Goal: Task Accomplishment & Management: Complete application form

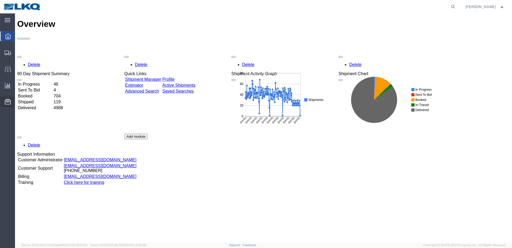
click at [0, 0] on span "Location Appointment" at bounding box center [0, 0] width 0 height 0
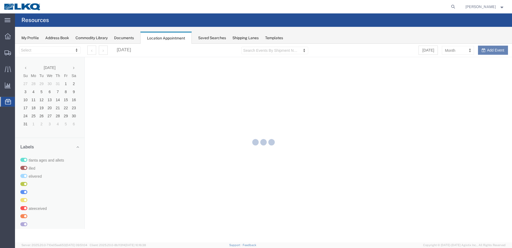
select select "27660"
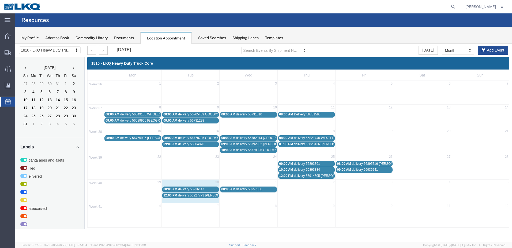
click at [239, 189] on span "delivery 56957866" at bounding box center [249, 189] width 26 height 4
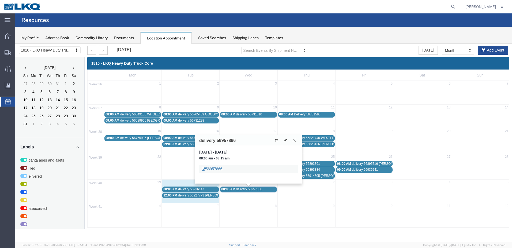
click at [213, 169] on link "56957866" at bounding box center [212, 168] width 20 height 5
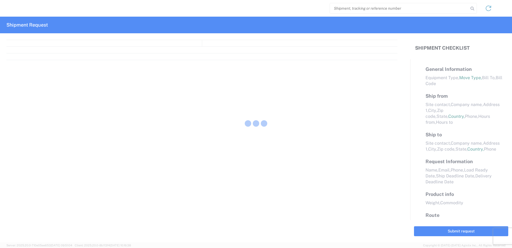
select select "FULL"
select select "LBS"
select select "IN"
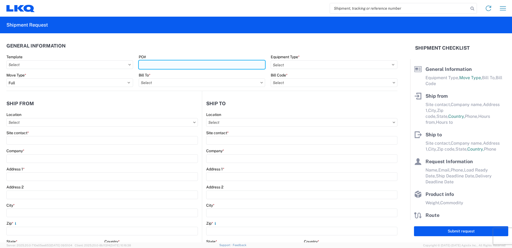
click at [151, 64] on input "PO#" at bounding box center [202, 64] width 127 height 9
click at [145, 65] on input "27" at bounding box center [202, 64] width 127 height 9
type input "27-299949"
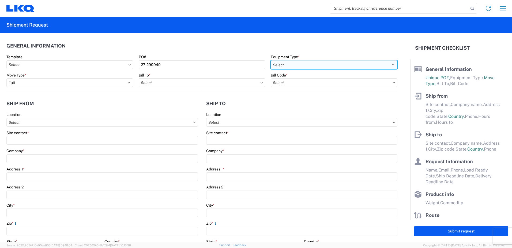
drag, startPoint x: 388, startPoint y: 65, endPoint x: 357, endPoint y: 62, distance: 31.2
click at [388, 65] on select "Select 53’ Dry Van Flatbed Dropdeck (van) Lowboy (flatbed) Rail" at bounding box center [334, 64] width 127 height 9
select select "STDV"
click at [271, 60] on select "Select 53’ Dry Van Flatbed Dropdeck (van) Lowboy (flatbed) Rail" at bounding box center [334, 64] width 127 height 9
drag, startPoint x: 237, startPoint y: 80, endPoint x: 170, endPoint y: 84, distance: 66.3
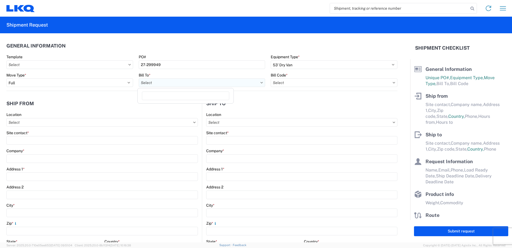
click at [236, 80] on input "text" at bounding box center [202, 82] width 127 height 9
type input "1810"
click at [163, 107] on div "1810 - LKQ Heavy Duty Truck Core" at bounding box center [186, 106] width 94 height 9
type input "1810 - LKQ Heavy Duty Truck Core"
click at [298, 80] on input "text" at bounding box center [334, 82] width 127 height 9
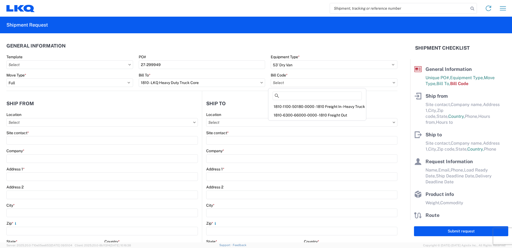
click at [296, 106] on div "1810-1100-50180-0000 - 1810 Freight In - Heavy Truck" at bounding box center [318, 106] width 96 height 9
type input "1810-1100-50180-0000 - 1810 Freight In - Heavy Truck"
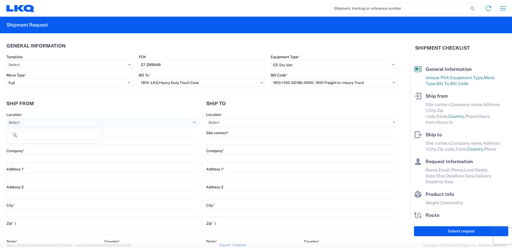
click at [32, 122] on input "text" at bounding box center [102, 122] width 192 height 9
type input "1869"
drag, startPoint x: 77, startPoint y: 146, endPoint x: 52, endPoint y: 145, distance: 24.9
click at [76, 146] on div "1869 - LKQ [PERSON_NAME] Motors [PERSON_NAME]" at bounding box center [57, 146] width 98 height 9
type input "1869 - LKQ [PERSON_NAME] Motors [PERSON_NAME]"
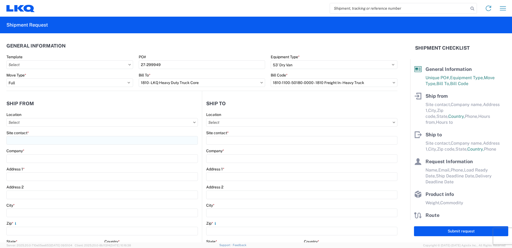
type input "LKQ Corporation"
type input "[STREET_ADDRESS]"
type input "[PERSON_NAME]"
type input "55990"
select select "MN"
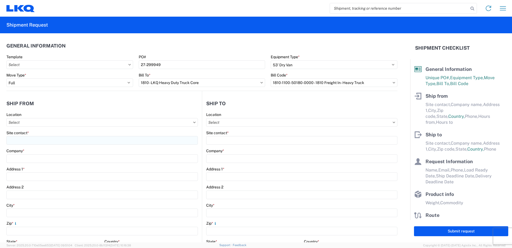
select select "US"
type input "07:00"
type input "17:00"
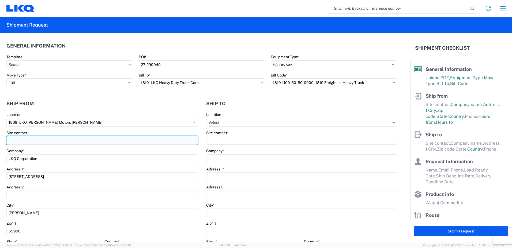
click at [18, 141] on input "Site contact *" at bounding box center [102, 140] width 192 height 9
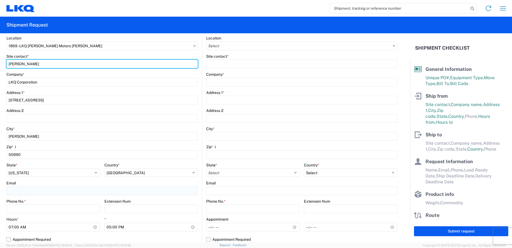
scroll to position [80, 0]
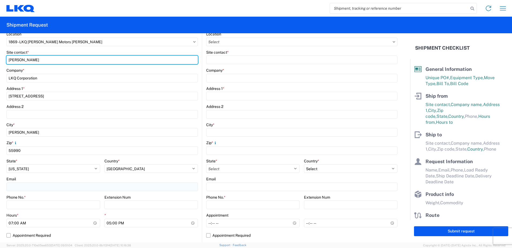
type input "[PERSON_NAME]"
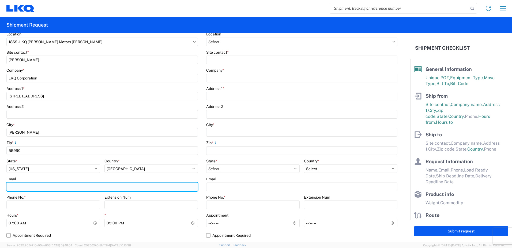
click at [10, 188] on input "Email" at bounding box center [102, 186] width 192 height 9
type input "[EMAIL_ADDRESS][DOMAIN_NAME]"
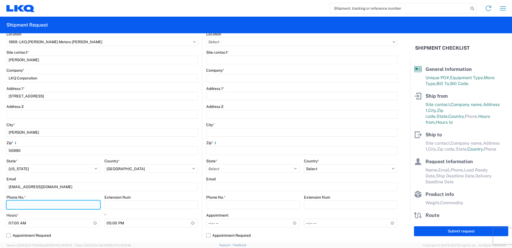
click at [11, 205] on input "Phone No. *" at bounding box center [53, 204] width 94 height 9
type input "[PHONE_NUMBER]"
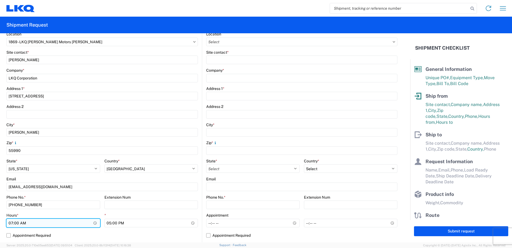
click at [12, 221] on input "07:00" at bounding box center [53, 222] width 94 height 9
type input "08:00"
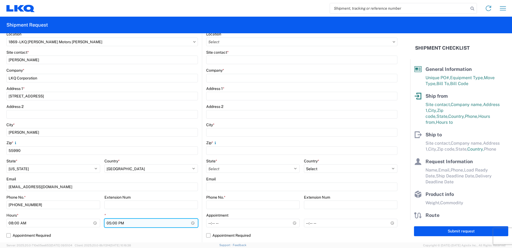
click at [108, 223] on input "17:00" at bounding box center [151, 222] width 94 height 9
type input "15:00"
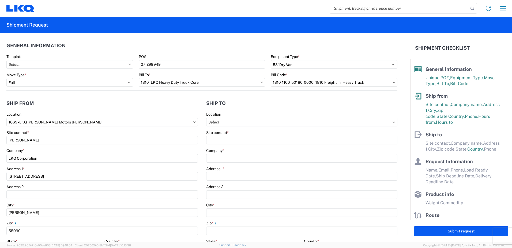
scroll to position [0, 0]
drag, startPoint x: 225, startPoint y: 121, endPoint x: 222, endPoint y: 122, distance: 2.9
click at [223, 122] on input "text" at bounding box center [301, 122] width 191 height 9
type input "1810"
click at [229, 146] on div "1810 - LKQ Heavy Duty Truck Core" at bounding box center [253, 146] width 94 height 9
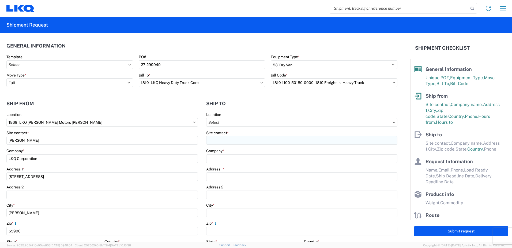
type input "1810 - LKQ Heavy Duty Truck Core"
type input "LKQ Corporation"
type input "[STREET_ADDRESS]"
type input "Lansing"
type input "60438"
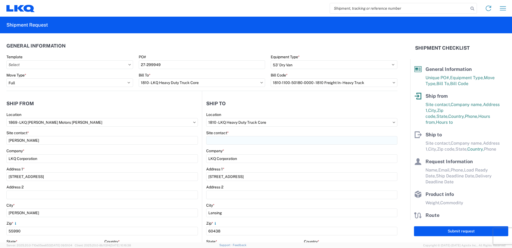
select select "US"
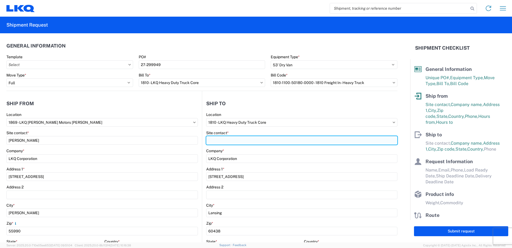
click at [214, 141] on input "Site contact *" at bounding box center [301, 140] width 191 height 9
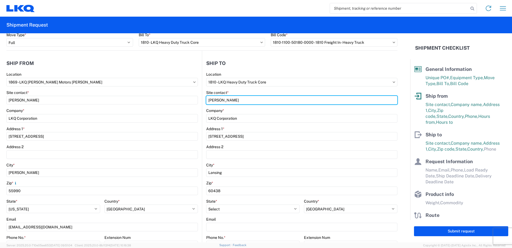
scroll to position [54, 0]
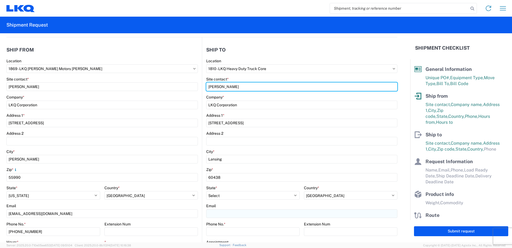
type input "[PERSON_NAME]"
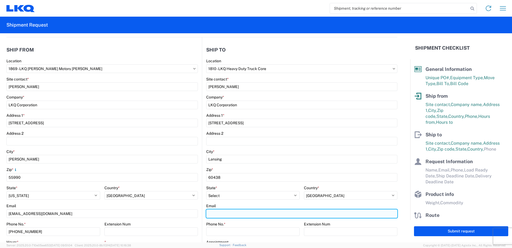
click at [214, 212] on input "Email" at bounding box center [301, 213] width 191 height 9
type input "[EMAIL_ADDRESS][DOMAIN_NAME]"
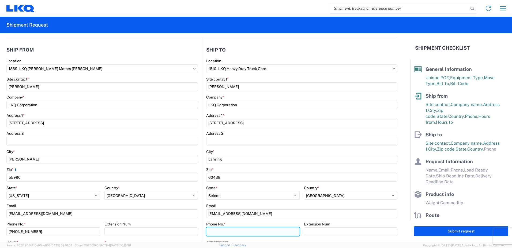
click at [211, 232] on input "Phone No. *" at bounding box center [252, 231] width 93 height 9
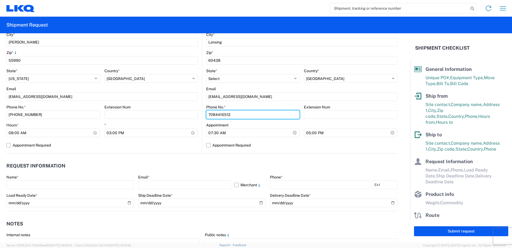
scroll to position [188, 0]
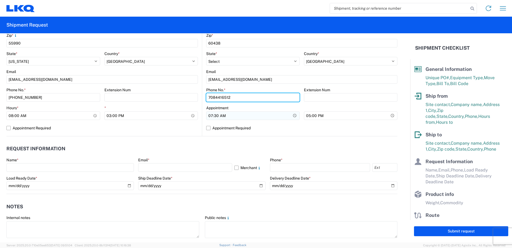
type input "7084416512"
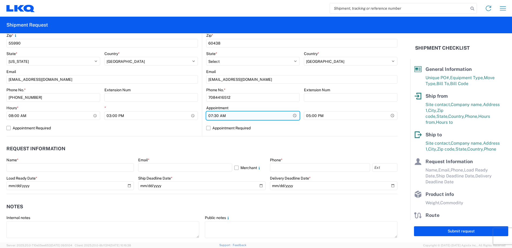
click at [209, 117] on input "07:30" at bounding box center [252, 115] width 93 height 9
type input "08:00"
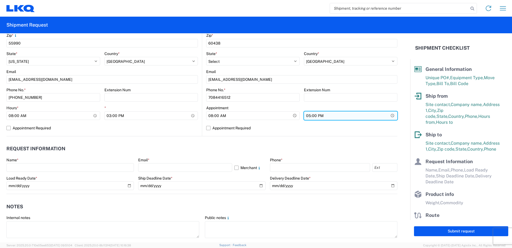
click at [305, 115] on input "17:00" at bounding box center [350, 115] width 93 height 9
type input "15:00"
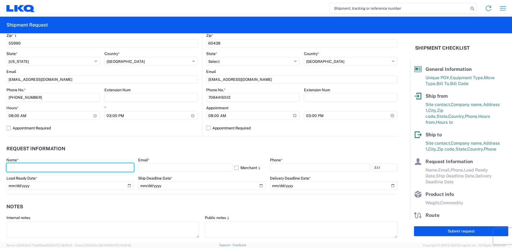
drag, startPoint x: 27, startPoint y: 168, endPoint x: 18, endPoint y: 157, distance: 13.9
click at [26, 168] on input "text" at bounding box center [70, 167] width 128 height 9
type input "[PERSON_NAME]"
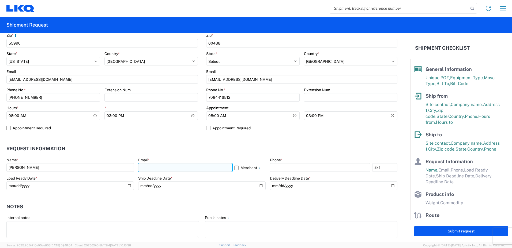
click at [145, 169] on input "text" at bounding box center [185, 167] width 94 height 9
click at [148, 169] on input "ax" at bounding box center [185, 167] width 94 height 9
type input "[EMAIL_ADDRESS][DOMAIN_NAME]"
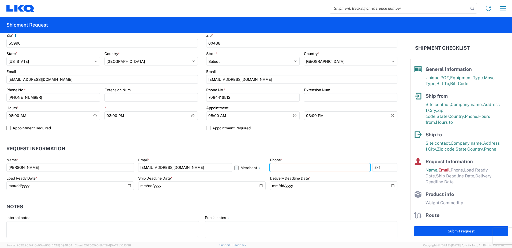
type input "4176303148"
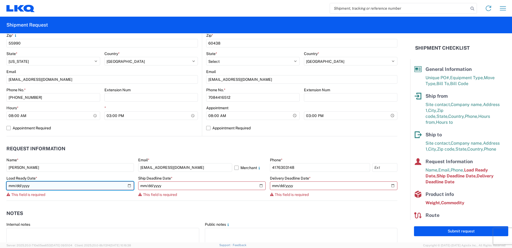
click at [24, 186] on input "date" at bounding box center [70, 185] width 128 height 9
click at [127, 186] on input "date" at bounding box center [70, 185] width 128 height 9
type input "[DATE]"
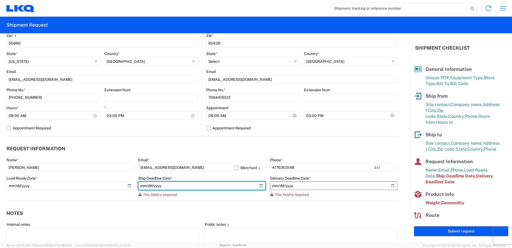
click at [259, 186] on input "date" at bounding box center [202, 185] width 128 height 9
type input "[DATE]"
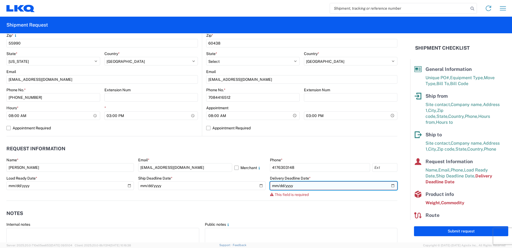
click at [390, 186] on input "date" at bounding box center [334, 185] width 128 height 9
type input "[DATE]"
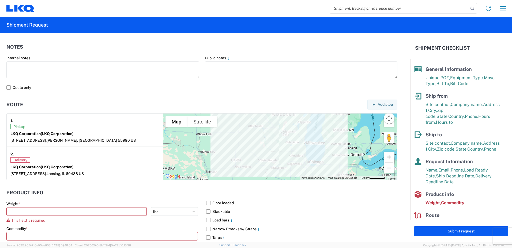
scroll to position [375, 0]
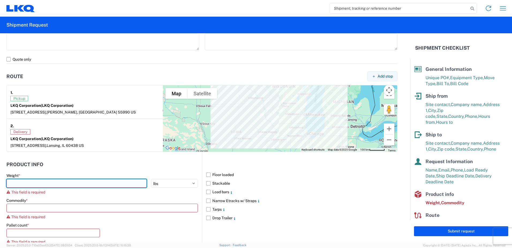
click at [21, 182] on input "number" at bounding box center [76, 183] width 140 height 9
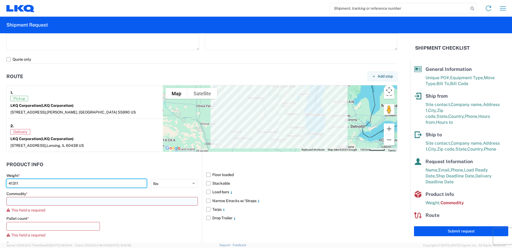
type input "41311"
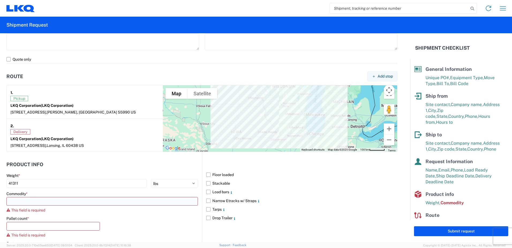
click at [16, 202] on input at bounding box center [102, 201] width 192 height 9
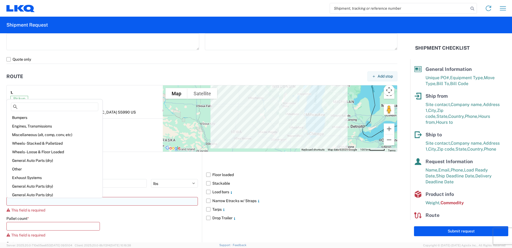
type input "d"
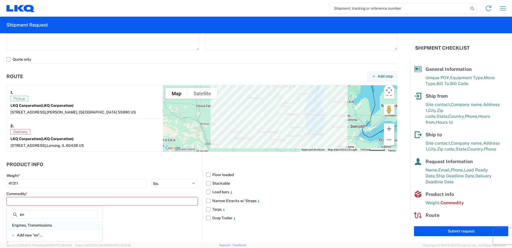
type input "en"
click at [38, 226] on div "Engines, Transmissions" at bounding box center [55, 224] width 94 height 9
type input "Engines, Transmissions"
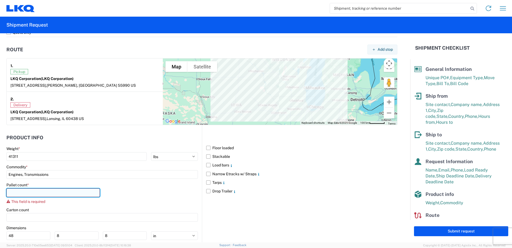
click at [21, 193] on input "number" at bounding box center [52, 192] width 93 height 9
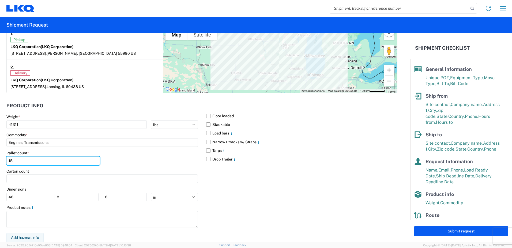
scroll to position [434, 0]
type input "15"
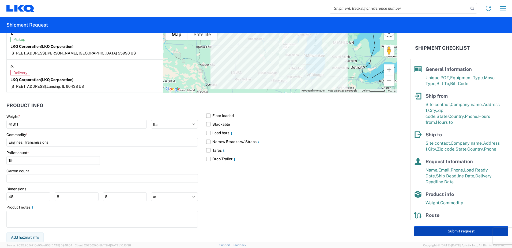
click at [467, 233] on button "Submit request" at bounding box center [461, 231] width 94 height 10
select select "MN"
select select "US"
